Goal: Task Accomplishment & Management: Complete application form

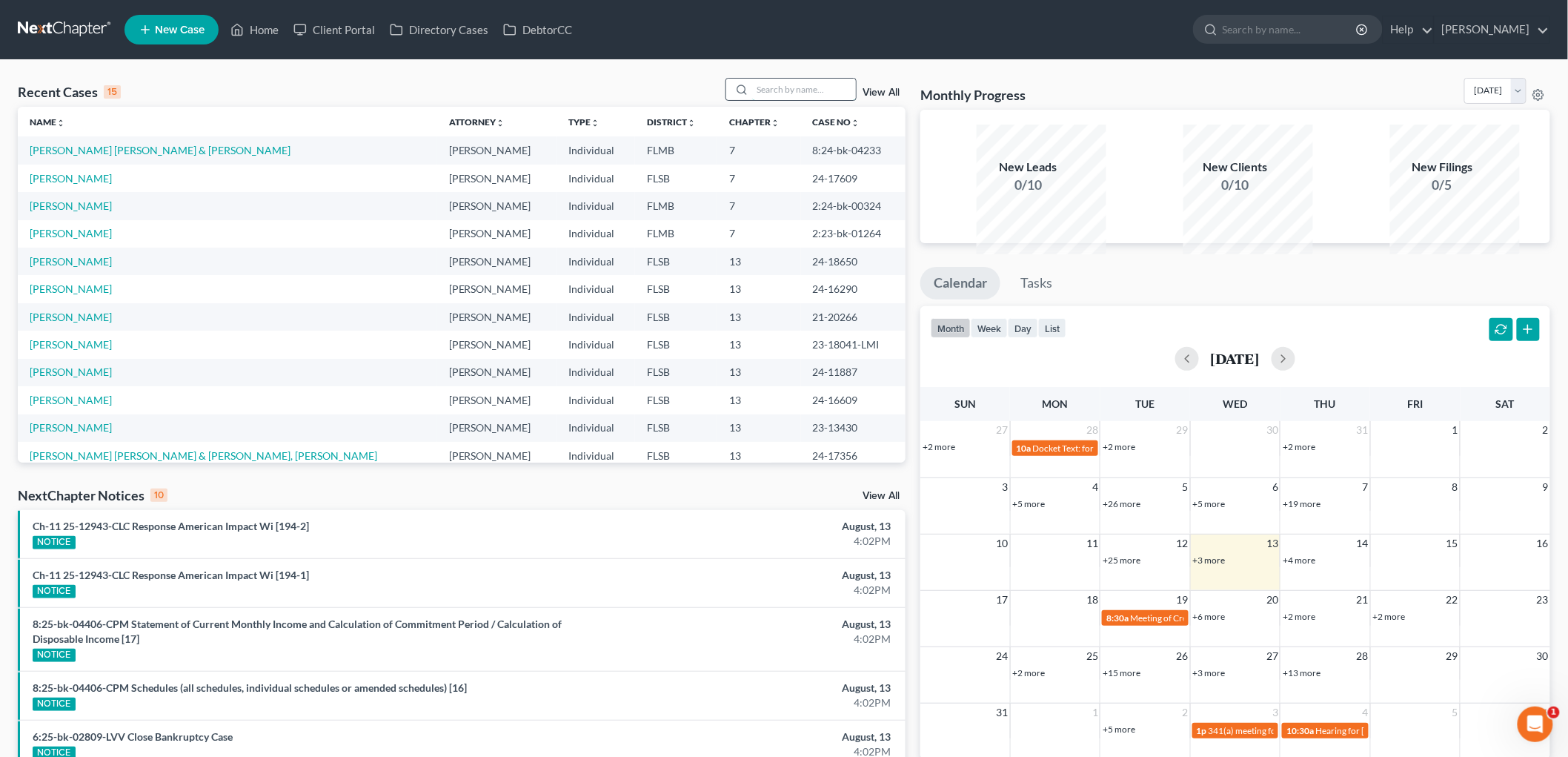
click at [752, 100] on input "search" at bounding box center [804, 89] width 104 height 21
type input "[PERSON_NAME]"
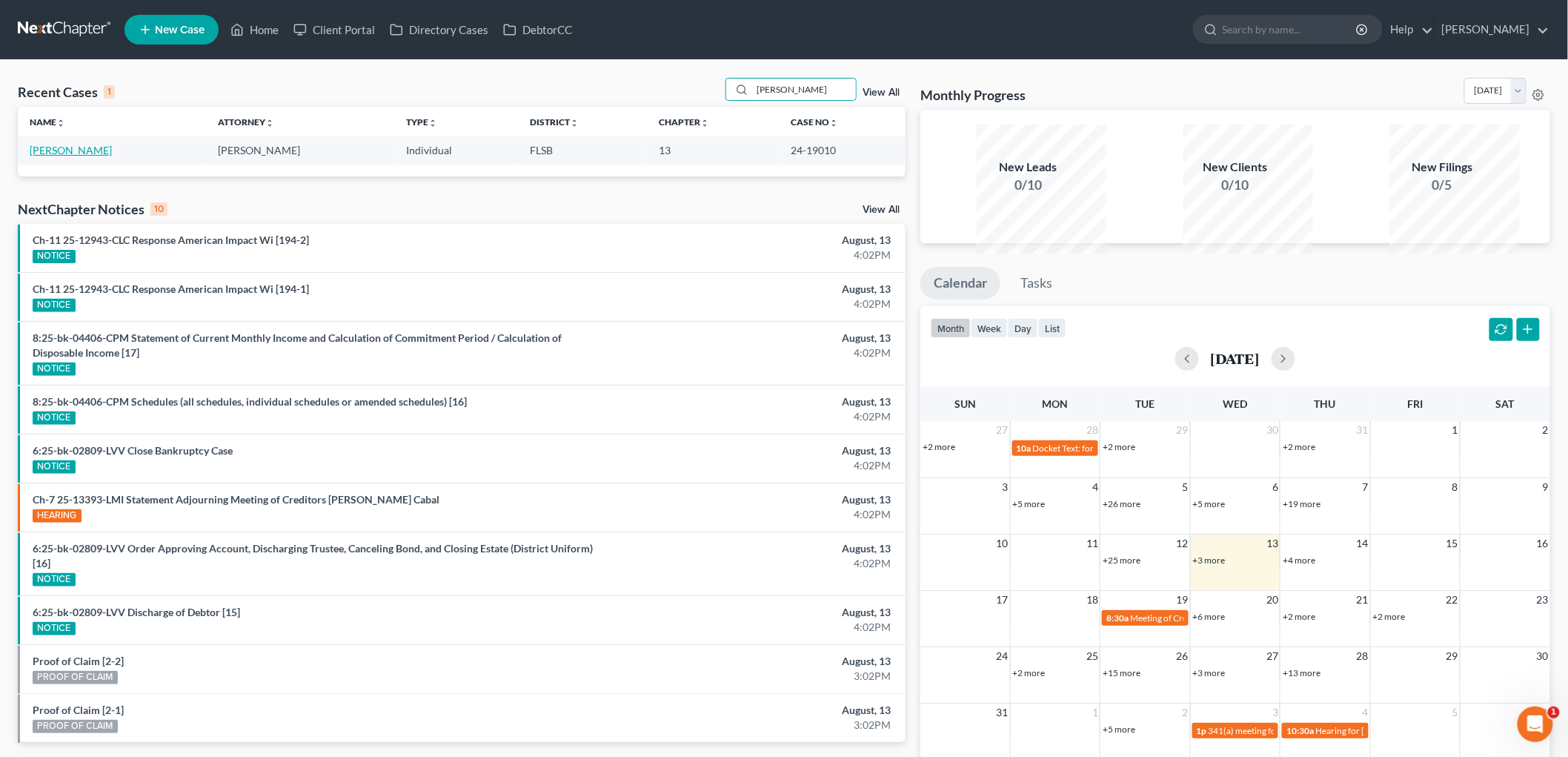
click at [99, 156] on link "[PERSON_NAME]" at bounding box center [70, 150] width 83 height 12
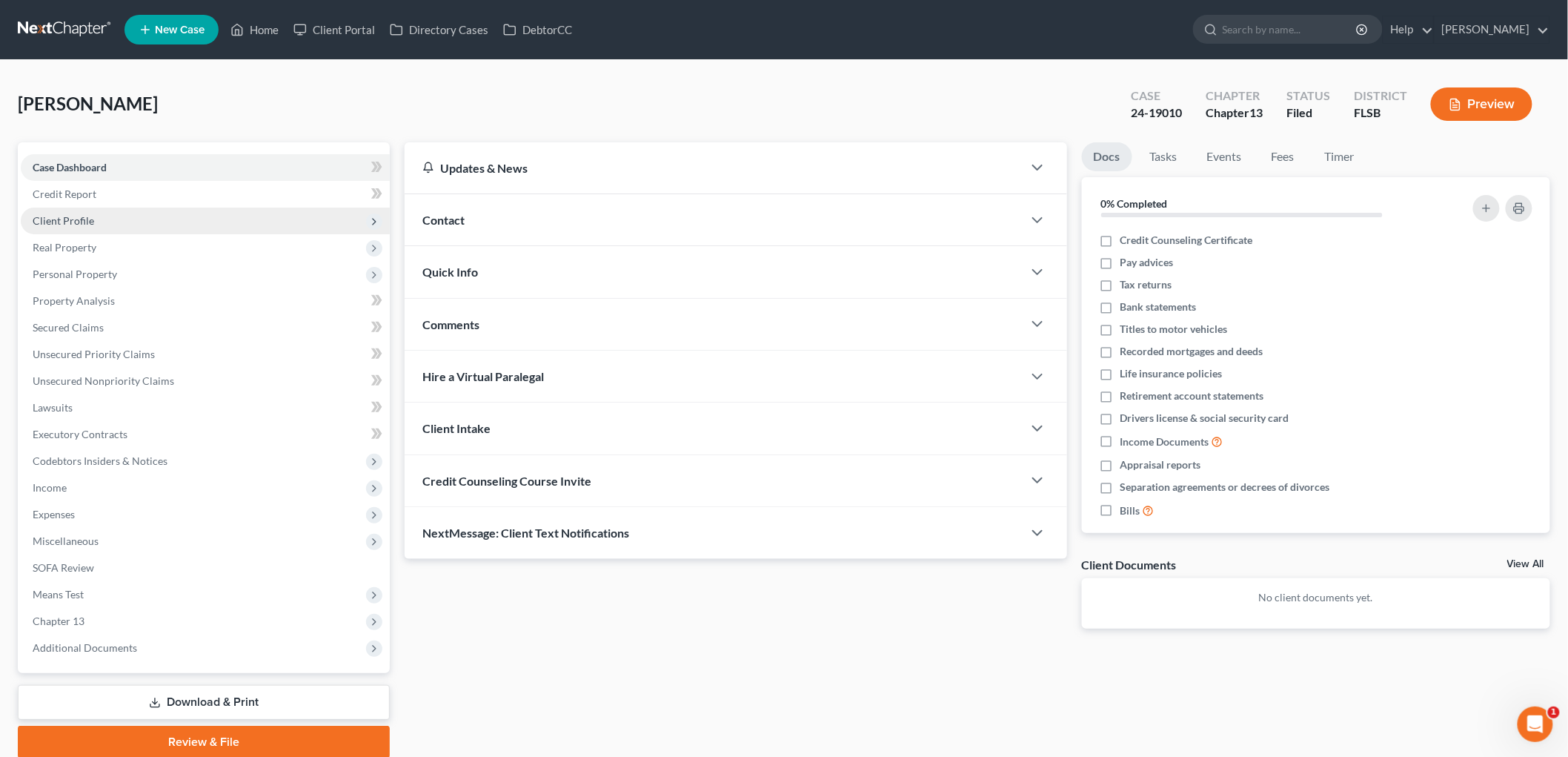
scroll to position [191, 0]
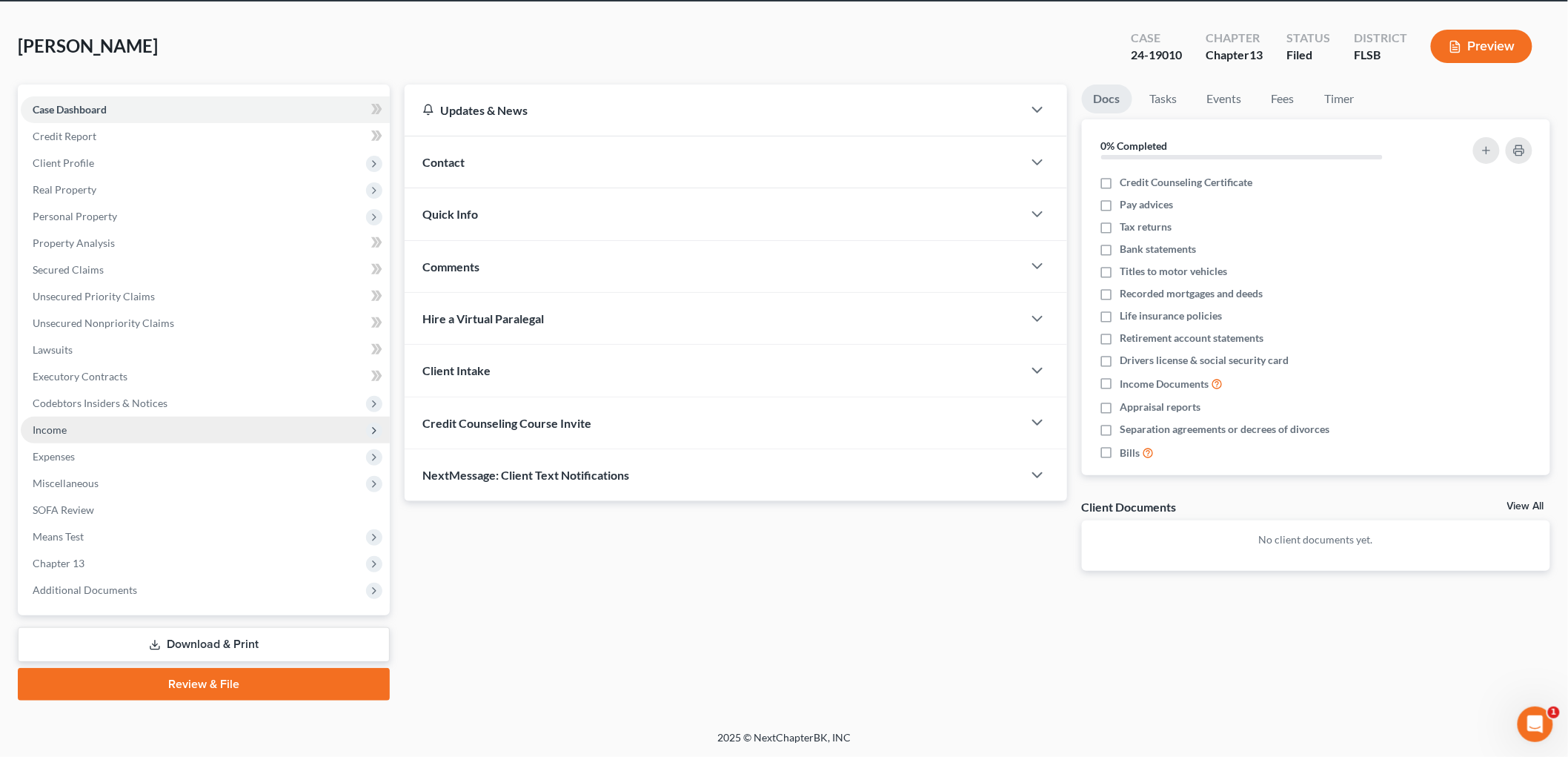
click at [65, 423] on span "Income" at bounding box center [50, 429] width 34 height 12
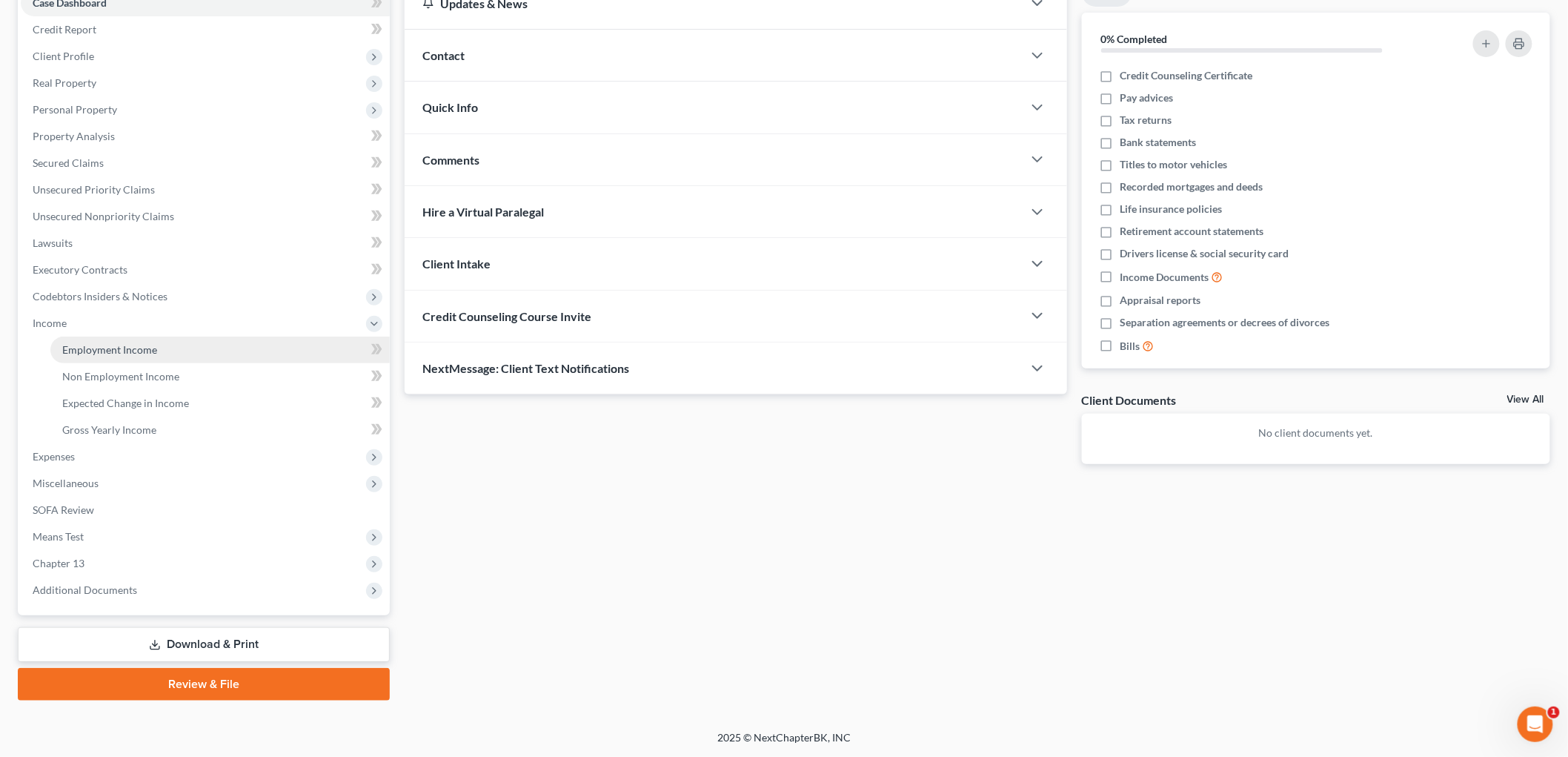
click at [135, 355] on span "Employment Income" at bounding box center [109, 349] width 95 height 12
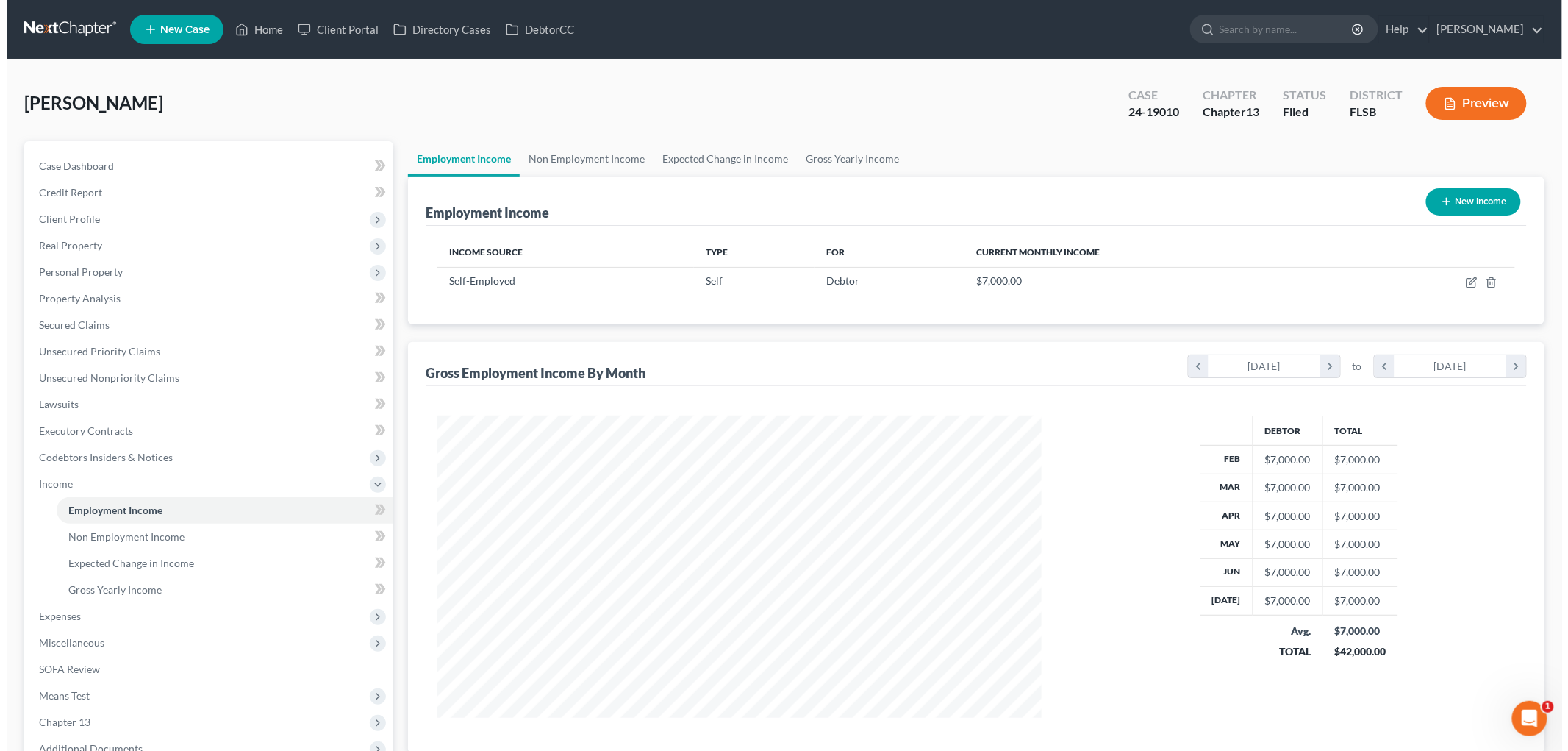
scroll to position [328, 633]
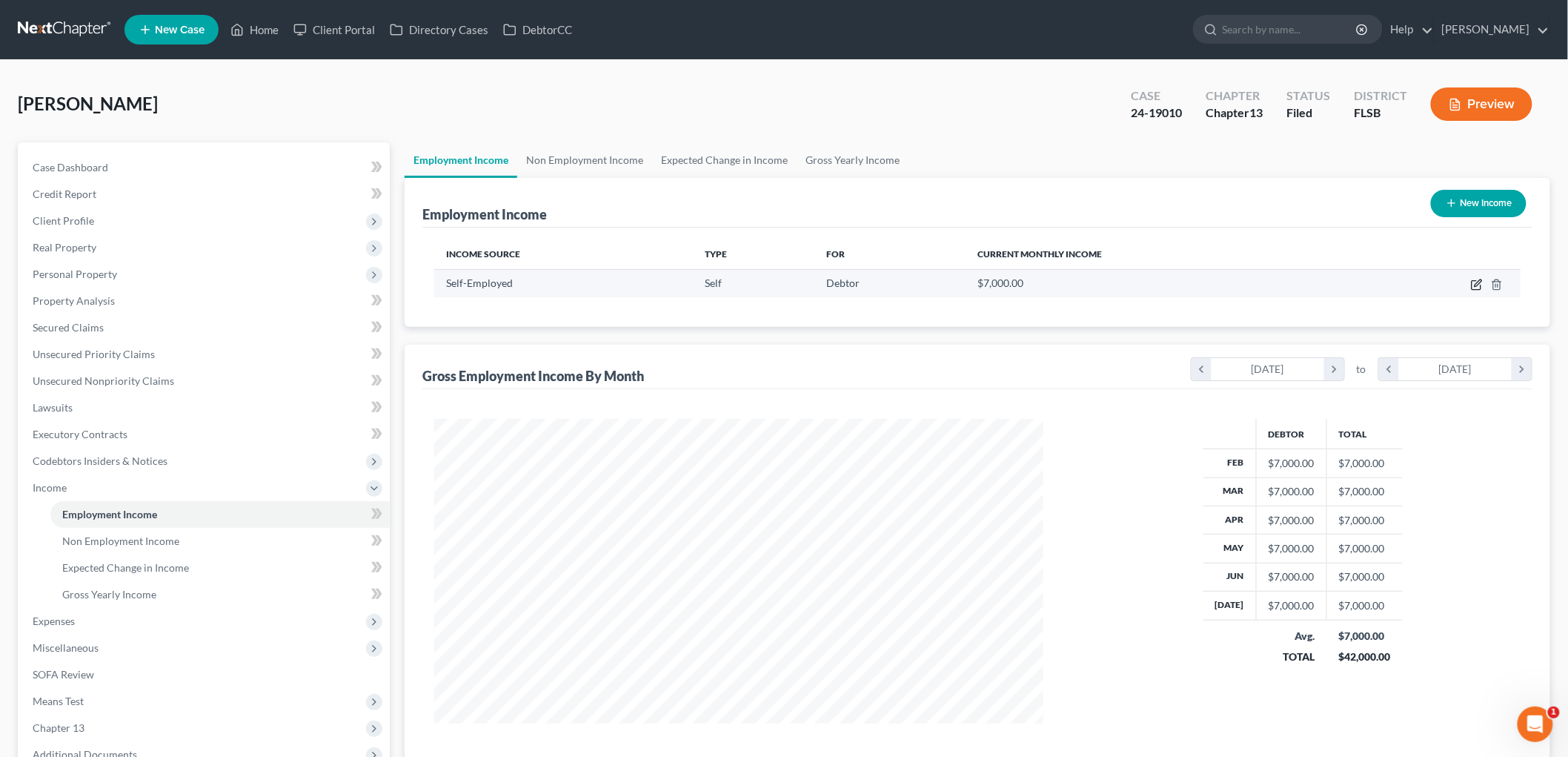
click at [1471, 291] on icon "button" at bounding box center [1476, 284] width 12 height 12
select select "1"
select select "0"
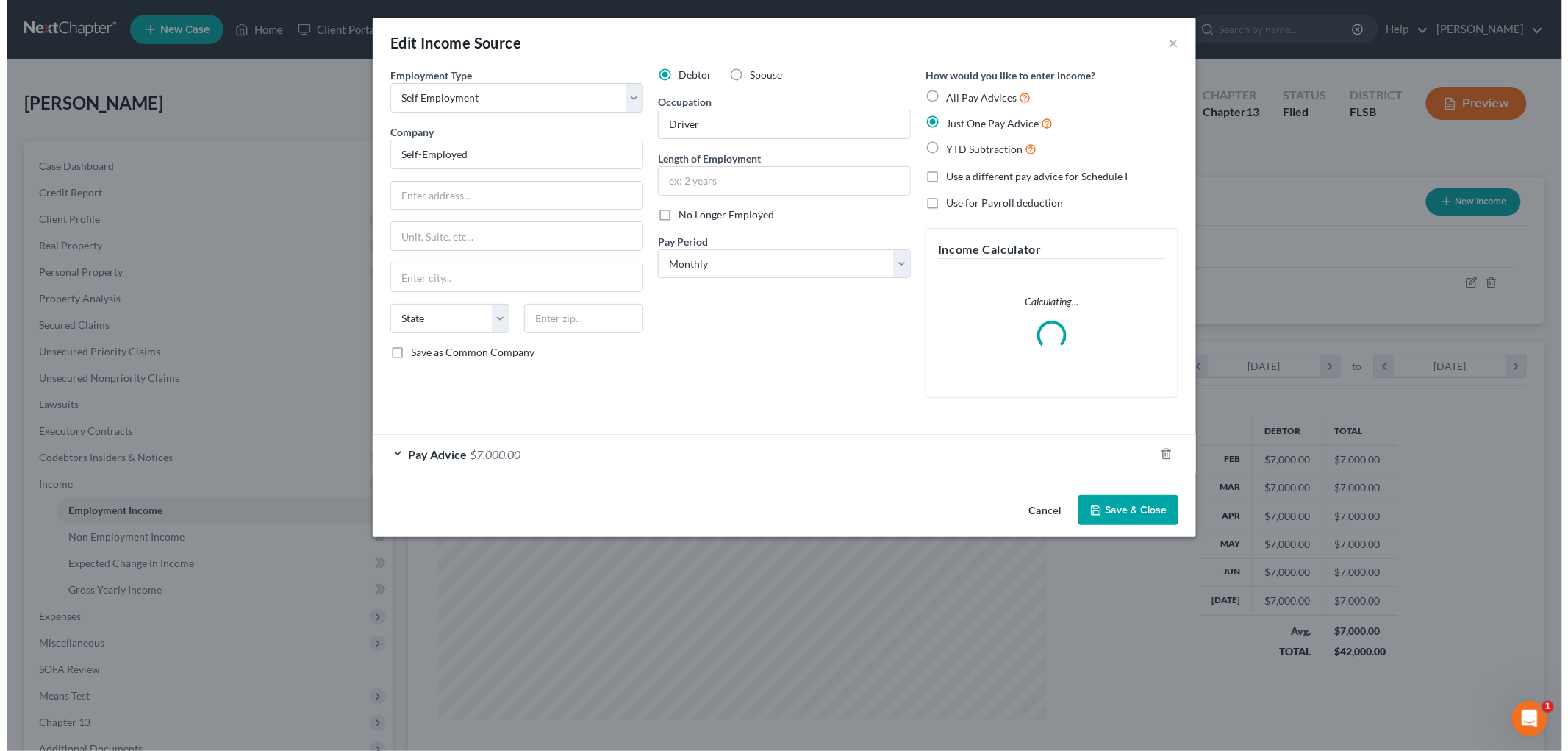
scroll to position [328, 640]
